Goal: Transaction & Acquisition: Purchase product/service

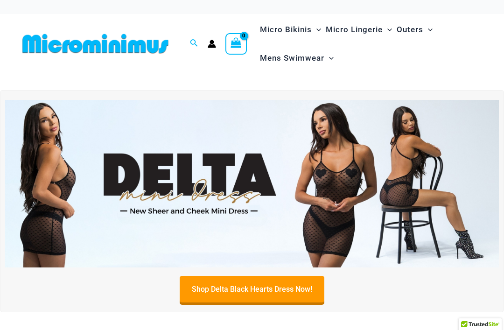
click at [237, 178] on img at bounding box center [251, 184] width 493 height 168
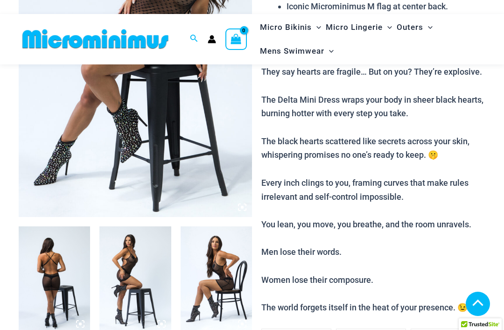
scroll to position [214, 0]
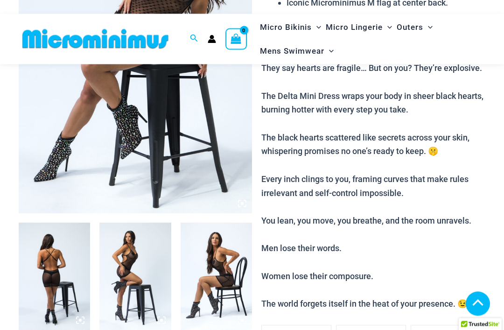
click at [65, 278] on img at bounding box center [54, 276] width 71 height 107
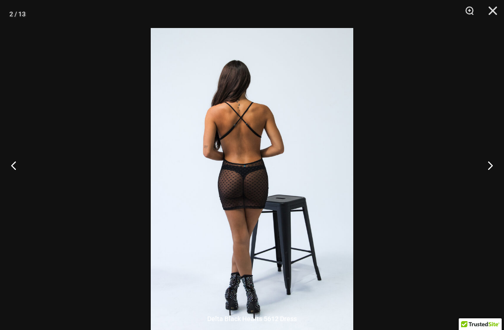
click at [485, 188] on button "Next" at bounding box center [486, 165] width 35 height 47
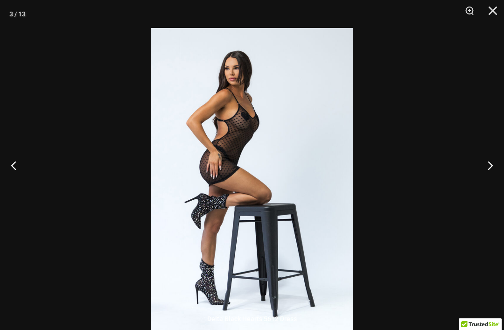
click at [482, 181] on button "Next" at bounding box center [486, 165] width 35 height 47
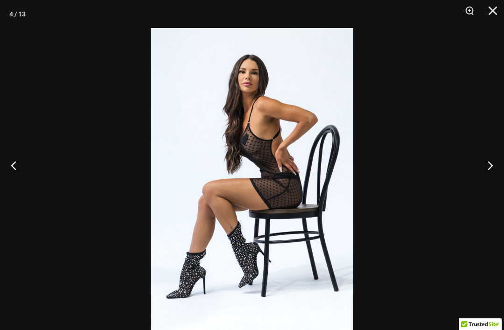
click at [499, 180] on button "Next" at bounding box center [486, 165] width 35 height 47
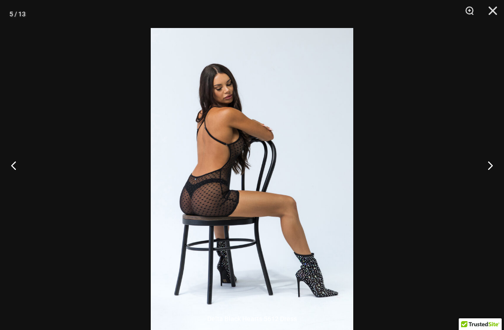
click at [484, 185] on button "Next" at bounding box center [486, 165] width 35 height 47
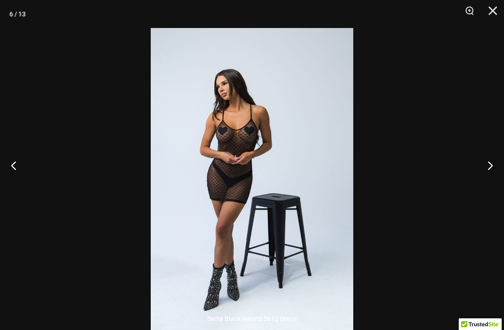
click at [490, 184] on button "Next" at bounding box center [486, 165] width 35 height 47
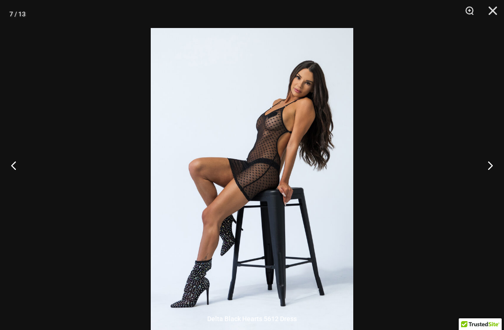
click at [491, 178] on button "Next" at bounding box center [486, 165] width 35 height 47
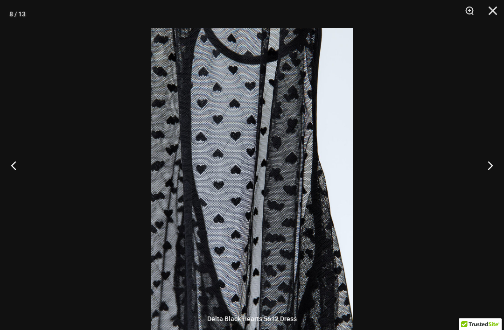
click at [492, 183] on button "Next" at bounding box center [486, 165] width 35 height 47
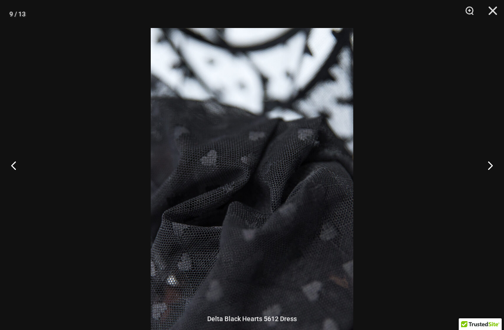
click at [492, 183] on button "Next" at bounding box center [486, 165] width 35 height 47
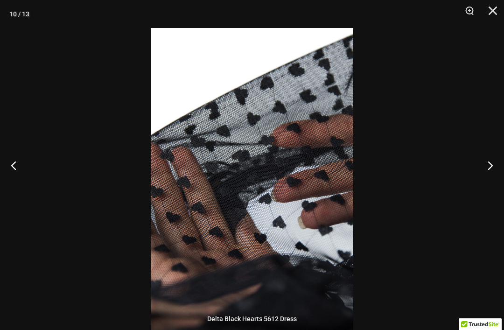
click at [495, 181] on button "Next" at bounding box center [486, 165] width 35 height 47
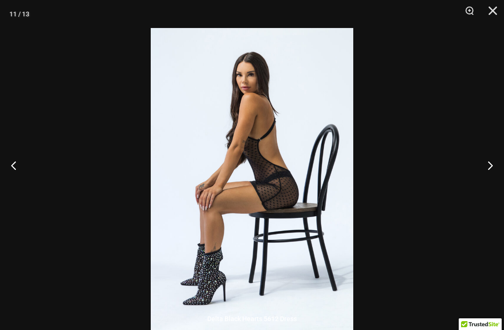
click at [498, 178] on button "Next" at bounding box center [486, 165] width 35 height 47
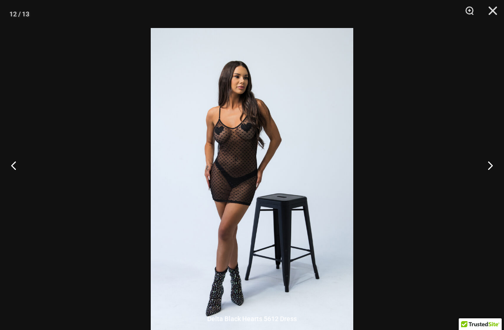
click at [19, 178] on button "Previous" at bounding box center [17, 165] width 35 height 47
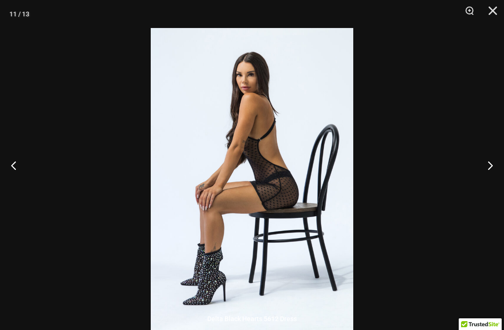
click at [487, 179] on button "Next" at bounding box center [486, 165] width 35 height 47
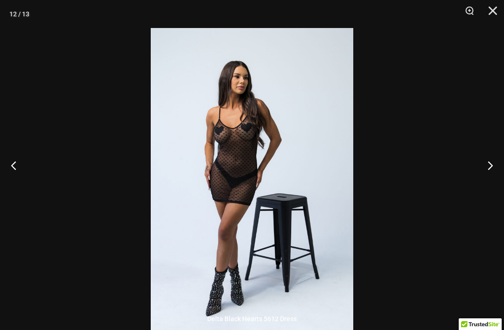
click at [491, 177] on button "Next" at bounding box center [486, 165] width 35 height 47
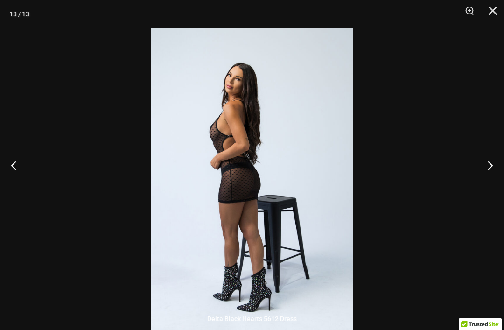
click at [491, 179] on button "Next" at bounding box center [486, 165] width 35 height 47
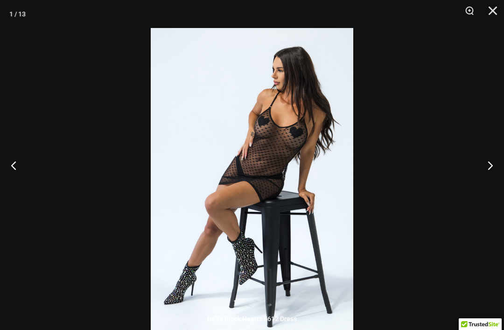
click at [29, 185] on button "Previous" at bounding box center [17, 165] width 35 height 47
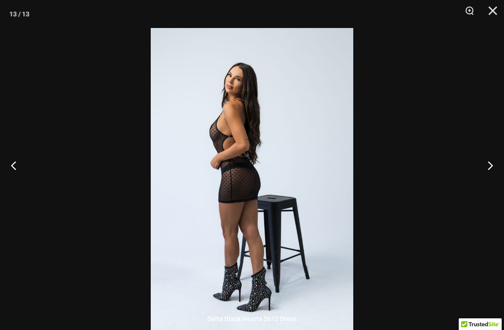
click at [486, 177] on button "Next" at bounding box center [486, 165] width 35 height 47
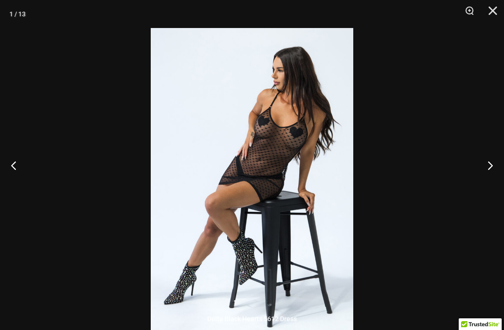
click at [492, 181] on button "Next" at bounding box center [486, 165] width 35 height 47
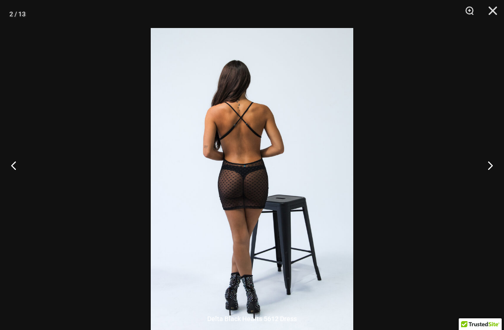
click at [488, 186] on button "Next" at bounding box center [486, 165] width 35 height 47
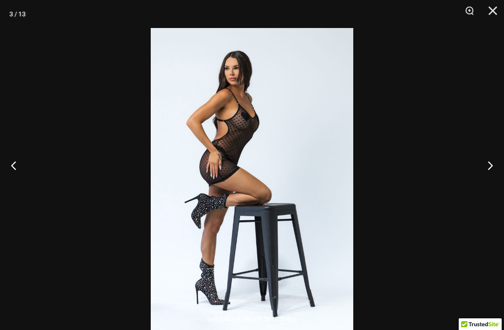
click at [493, 13] on button "Close" at bounding box center [489, 14] width 23 height 28
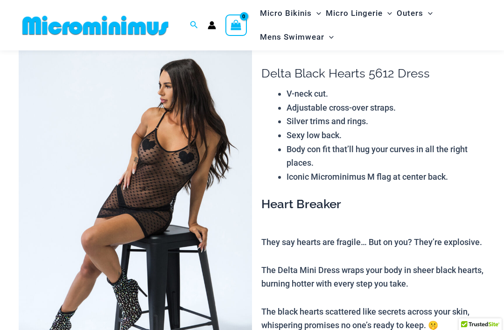
scroll to position [41, 0]
